Goal: Task Accomplishment & Management: Manage account settings

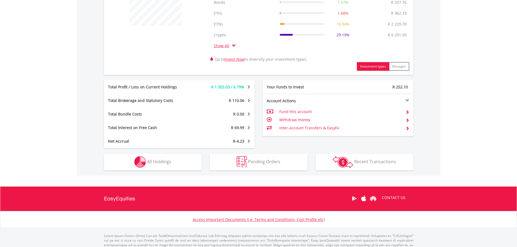
scroll to position [244, 0]
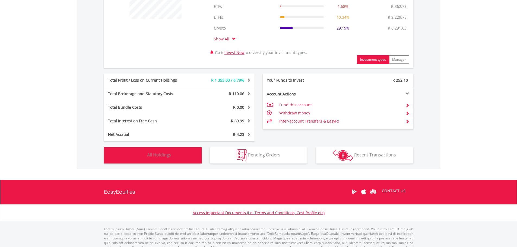
click at [155, 159] on button "Holdings All Holdings" at bounding box center [153, 155] width 98 height 16
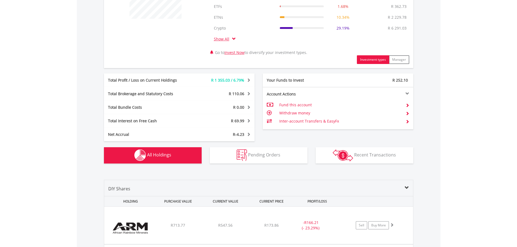
scroll to position [424, 0]
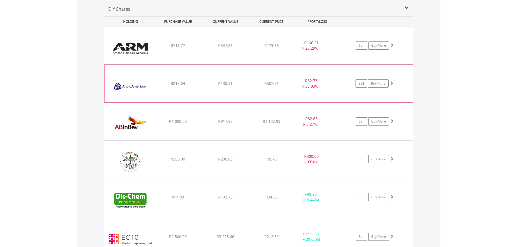
click at [187, 48] on div "R213.04" at bounding box center [178, 45] width 46 height 5
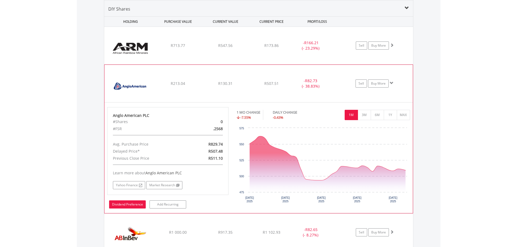
click at [137, 207] on link "Dividend Preference" at bounding box center [127, 204] width 37 height 8
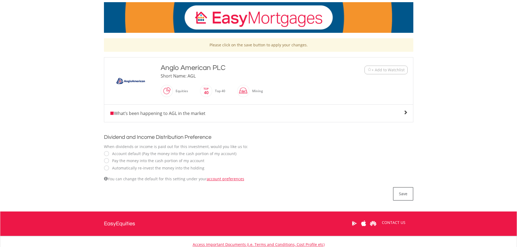
scroll to position [81, 0]
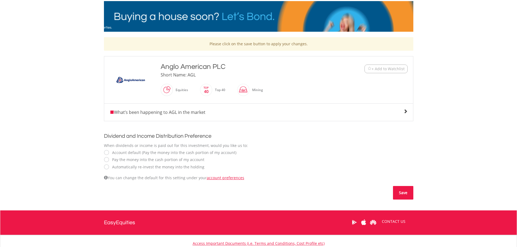
click at [408, 191] on button "Save" at bounding box center [403, 193] width 20 height 14
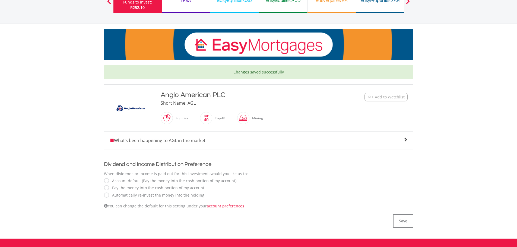
scroll to position [54, 0]
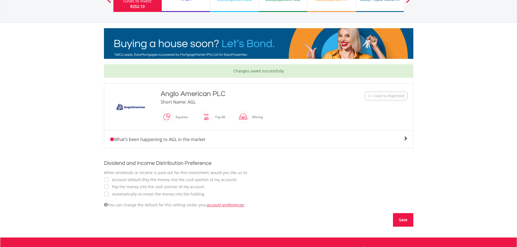
click at [400, 219] on button "Save" at bounding box center [403, 220] width 20 height 14
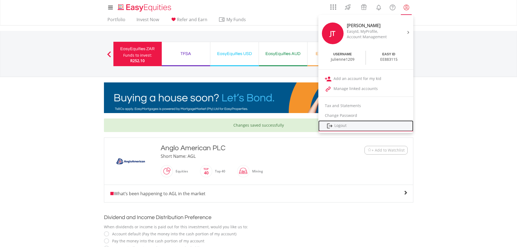
click at [344, 126] on link "Logout" at bounding box center [365, 125] width 95 height 11
